Goal: Task Accomplishment & Management: Use online tool/utility

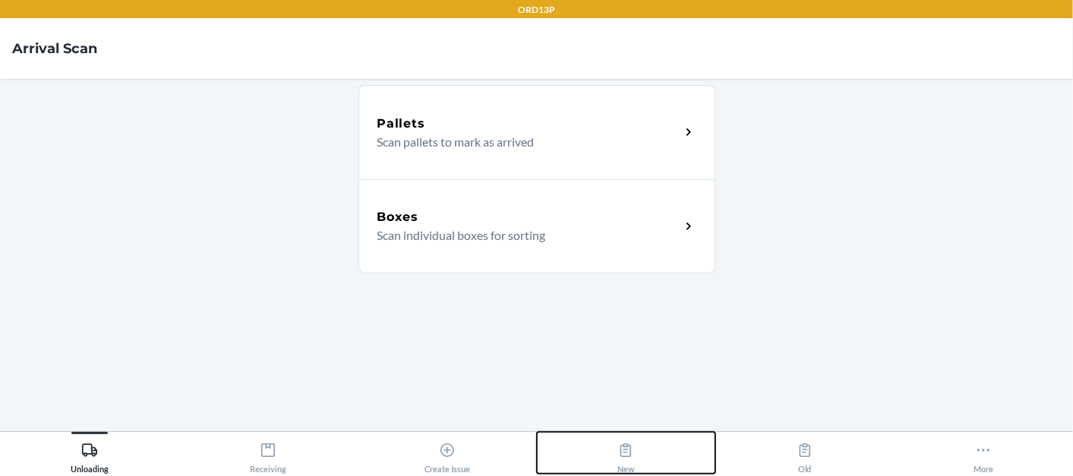
click at [624, 452] on icon at bounding box center [625, 451] width 11 height 14
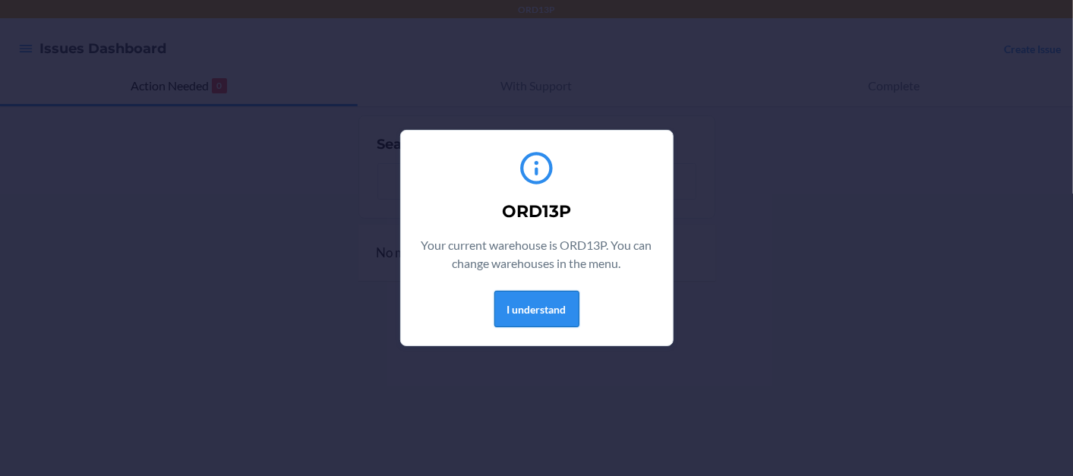
click at [563, 311] on button "I understand" at bounding box center [536, 309] width 85 height 36
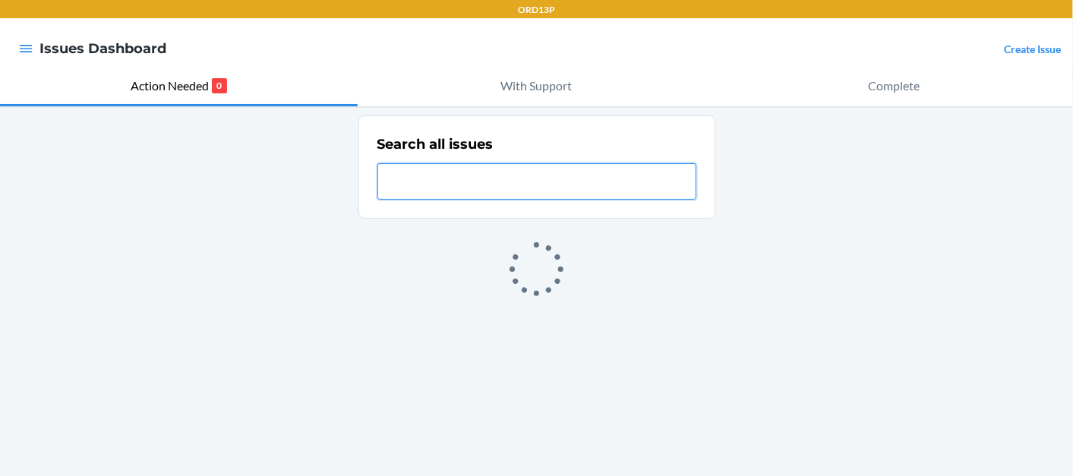
click at [457, 188] on input "text" at bounding box center [536, 181] width 319 height 36
paste input "NC-YENNHU2Q"
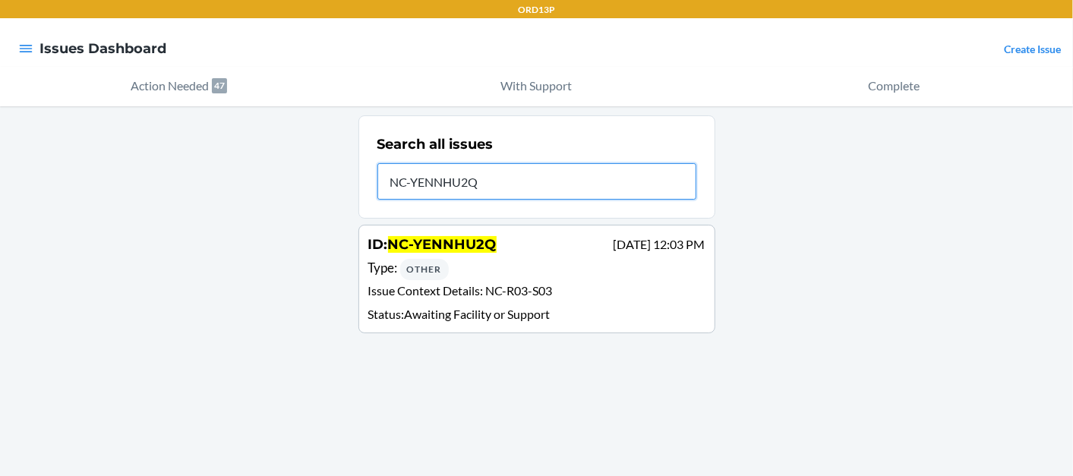
type input "NC-YENNHU2Q"
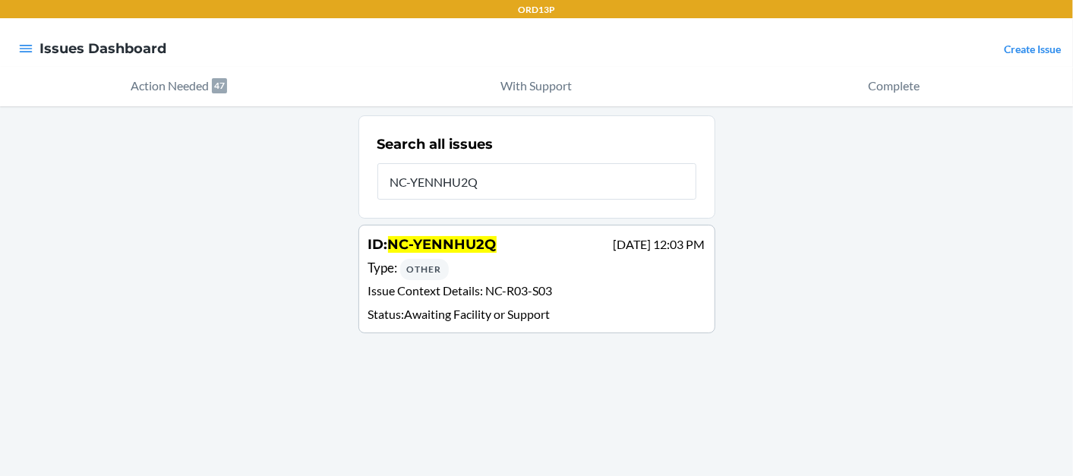
click at [467, 262] on div "Type : Other" at bounding box center [536, 269] width 337 height 22
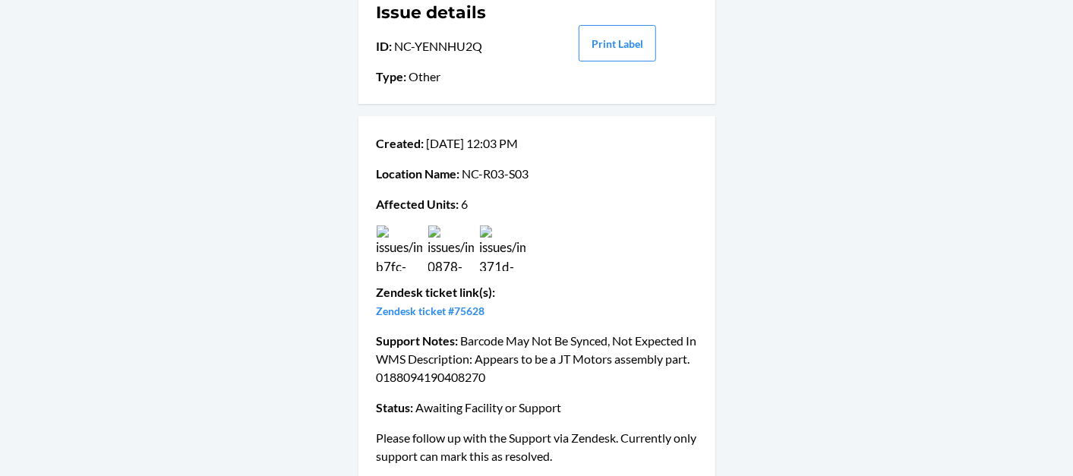
scroll to position [122, 0]
